Goal: Task Accomplishment & Management: Manage account settings

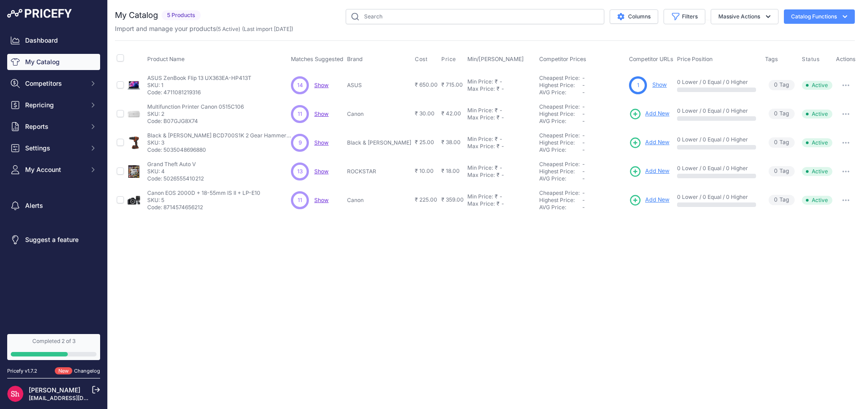
drag, startPoint x: 150, startPoint y: 105, endPoint x: 259, endPoint y: 102, distance: 108.7
click at [259, 102] on td "Multifunction Printer Canon 0515C106 Multifunction Printer Canon 0515C106 SKU: …" at bounding box center [218, 114] width 144 height 29
copy p "Multifunction Printer Canon 0515C106"
drag, startPoint x: 167, startPoint y: 121, endPoint x: 213, endPoint y: 120, distance: 46.3
click at [213, 120] on p "Code: B07GJG8X74" at bounding box center [195, 121] width 97 height 7
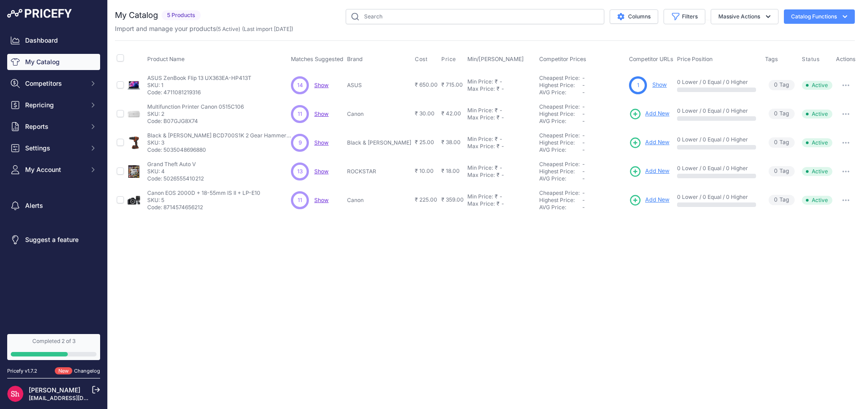
copy p "B07GJG8X74"
click at [358, 114] on p "Canon" at bounding box center [379, 114] width 64 height 7
copy p "Canon"
drag, startPoint x: 353, startPoint y: 142, endPoint x: 394, endPoint y: 142, distance: 41.3
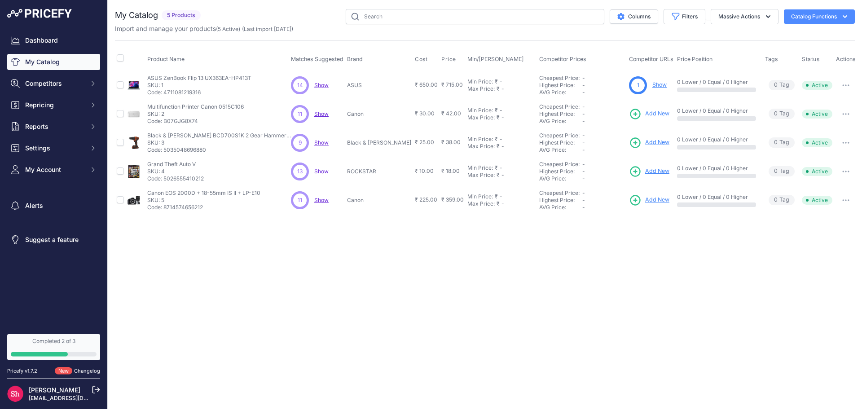
click at [394, 142] on td "Black & [PERSON_NAME]" at bounding box center [379, 142] width 68 height 29
copy p "Black & [PERSON_NAME]"
drag, startPoint x: 665, startPoint y: 80, endPoint x: 686, endPoint y: 83, distance: 20.8
click at [686, 83] on p "0 Lower / 0 Equal / 0 Higher" at bounding box center [716, 82] width 79 height 7
copy p "0 Lower"
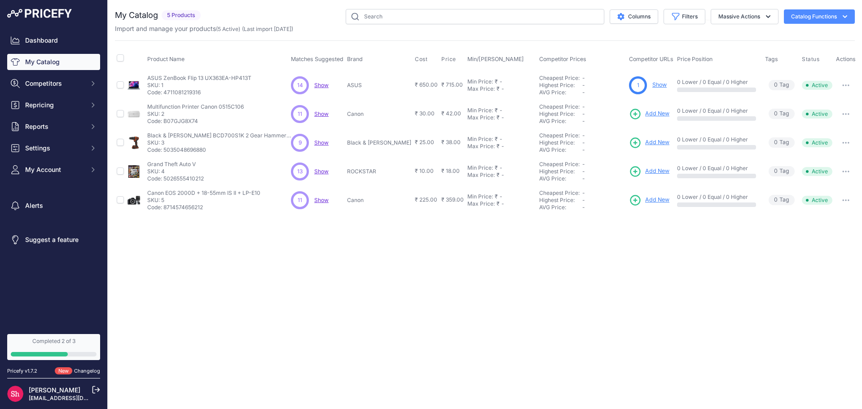
click at [714, 259] on div "Close You are not connected to the internet." at bounding box center [485, 204] width 755 height 409
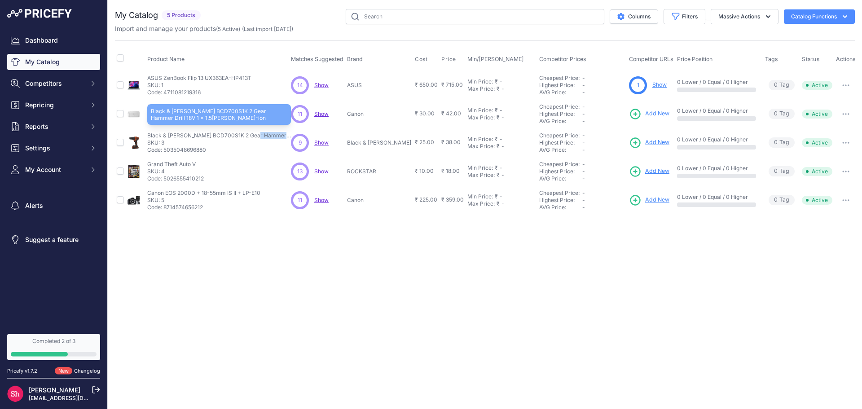
drag, startPoint x: 150, startPoint y: 134, endPoint x: 238, endPoint y: 137, distance: 88.1
click at [238, 137] on p "Black & [PERSON_NAME] BCD700S1K 2 Gear Hammer Drill 18V 1 x 1.5[PERSON_NAME]-ion" at bounding box center [219, 135] width 144 height 7
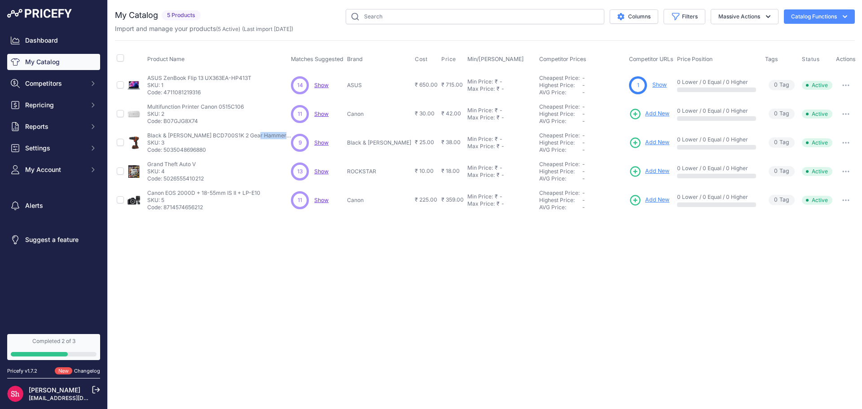
copy p "Black & Decker BCD700S1K 2 Gear"
drag, startPoint x: 300, startPoint y: 144, endPoint x: 308, endPoint y: 145, distance: 8.5
click at [308, 145] on div "9" at bounding box center [300, 143] width 18 height 18
copy span "9"
click at [641, 16] on button "Columns" at bounding box center [634, 16] width 49 height 14
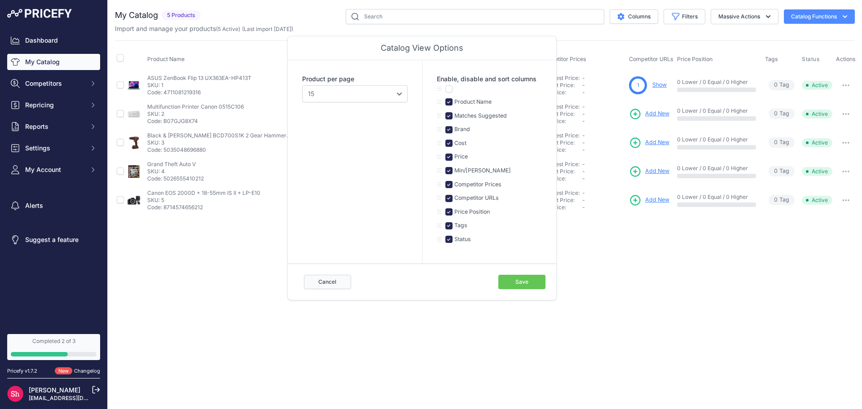
click at [334, 279] on button "Cancel" at bounding box center [327, 282] width 47 height 14
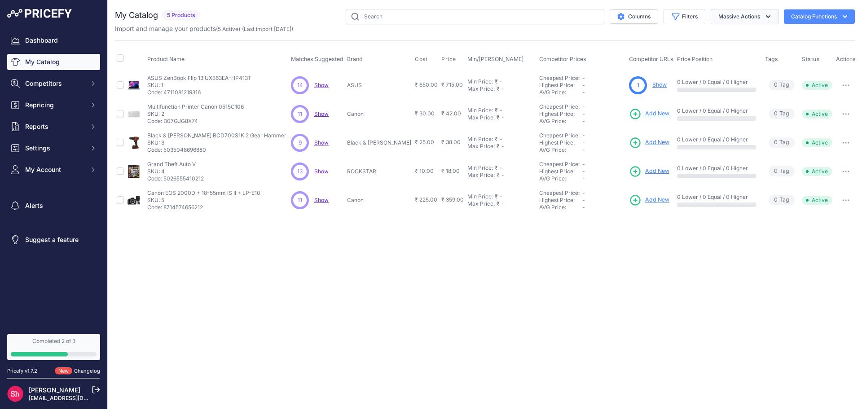
click at [750, 17] on button "Massive Actions" at bounding box center [745, 16] width 68 height 15
click at [849, 18] on icon "button" at bounding box center [845, 16] width 9 height 9
click at [817, 33] on span "Import Additional Info" at bounding box center [802, 35] width 55 height 7
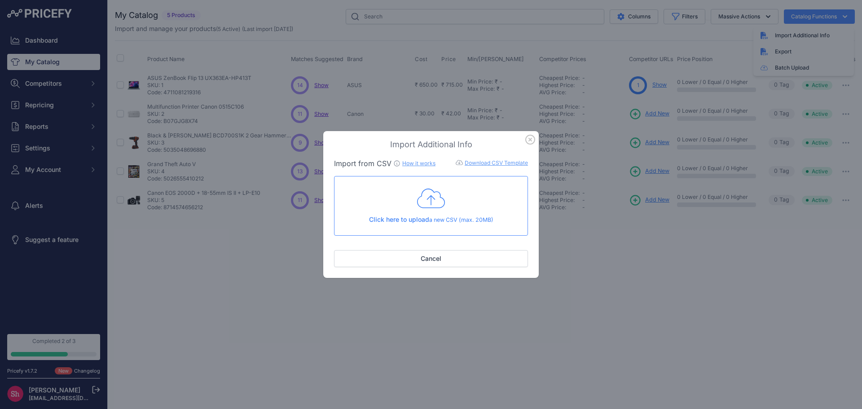
click at [527, 141] on icon "button" at bounding box center [531, 140] width 10 height 10
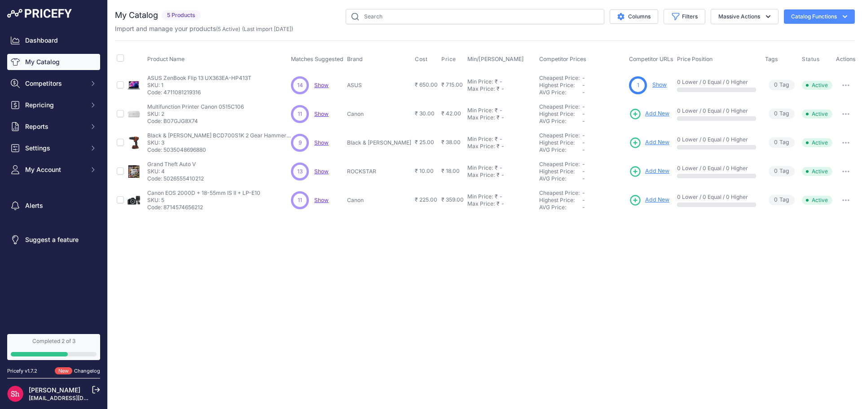
click at [824, 18] on button "Catalog Functions" at bounding box center [819, 16] width 71 height 14
click at [793, 68] on link "Batch Upload" at bounding box center [804, 68] width 101 height 16
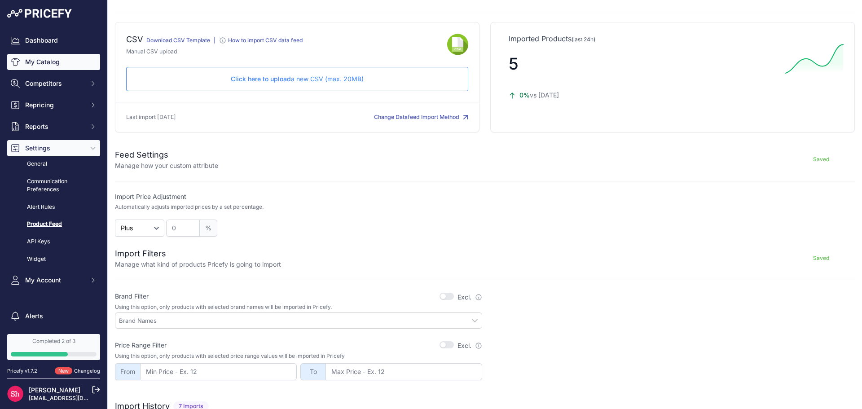
scroll to position [32, 0]
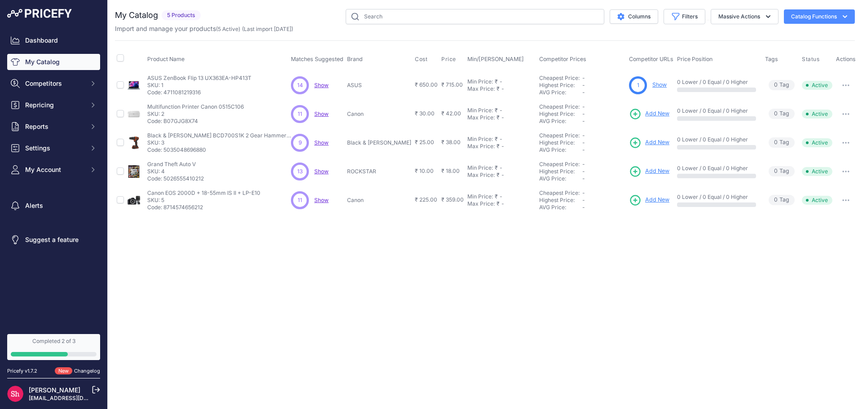
click at [817, 19] on button "Catalog Functions" at bounding box center [819, 16] width 71 height 14
click at [780, 65] on link "Batch Upload" at bounding box center [804, 68] width 101 height 16
click at [824, 17] on button "Catalog Functions" at bounding box center [819, 16] width 71 height 14
click at [805, 47] on div "Export" at bounding box center [804, 52] width 101 height 16
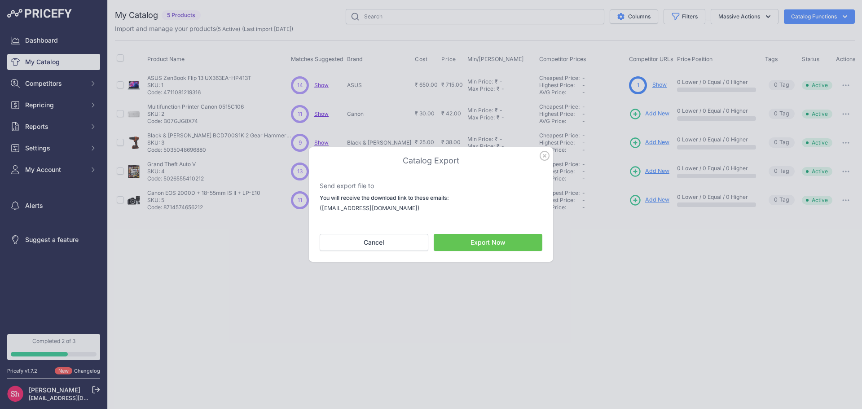
click at [546, 156] on icon "button" at bounding box center [544, 155] width 9 height 9
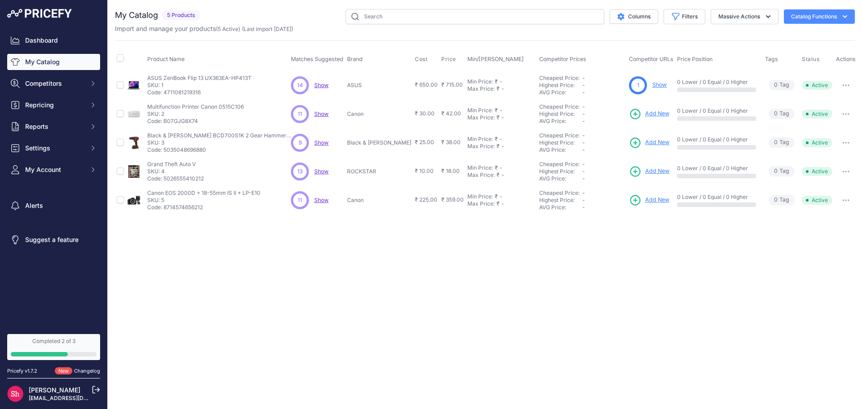
click at [845, 17] on icon "button" at bounding box center [845, 16] width 9 height 9
click at [798, 35] on span "Import Additional Info" at bounding box center [802, 35] width 55 height 7
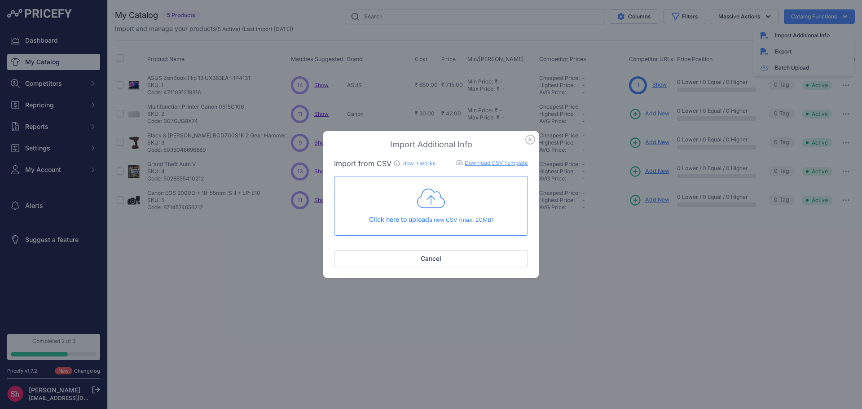
click at [529, 141] on icon "button" at bounding box center [530, 139] width 9 height 9
